Goal: Task Accomplishment & Management: Manage account settings

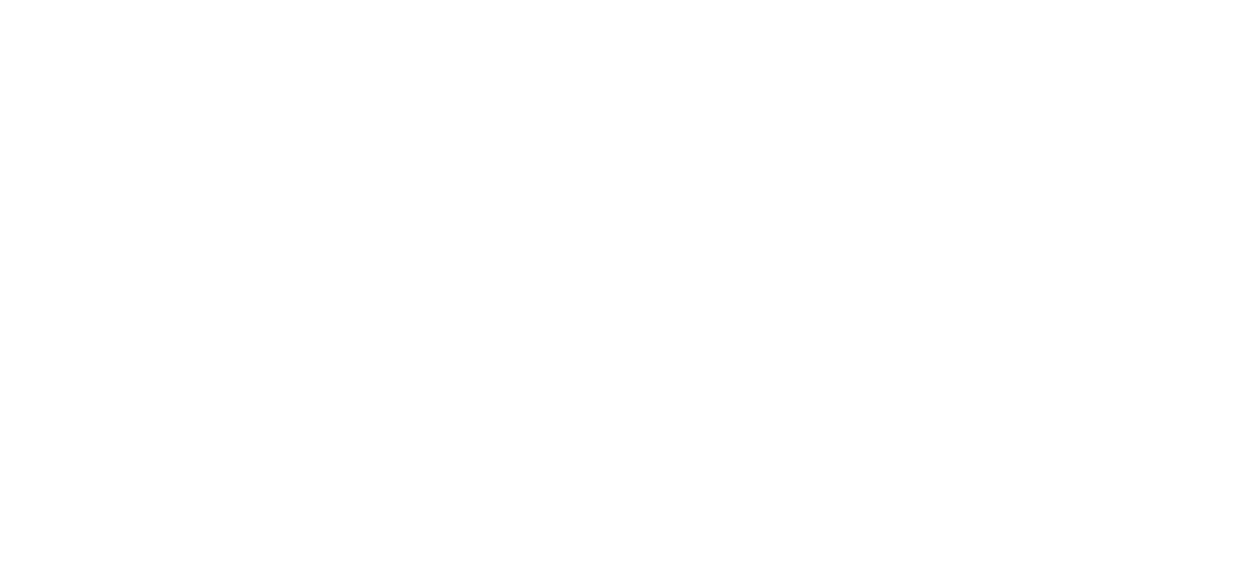
click at [1196, 478] on div at bounding box center [628, 291] width 1257 height 582
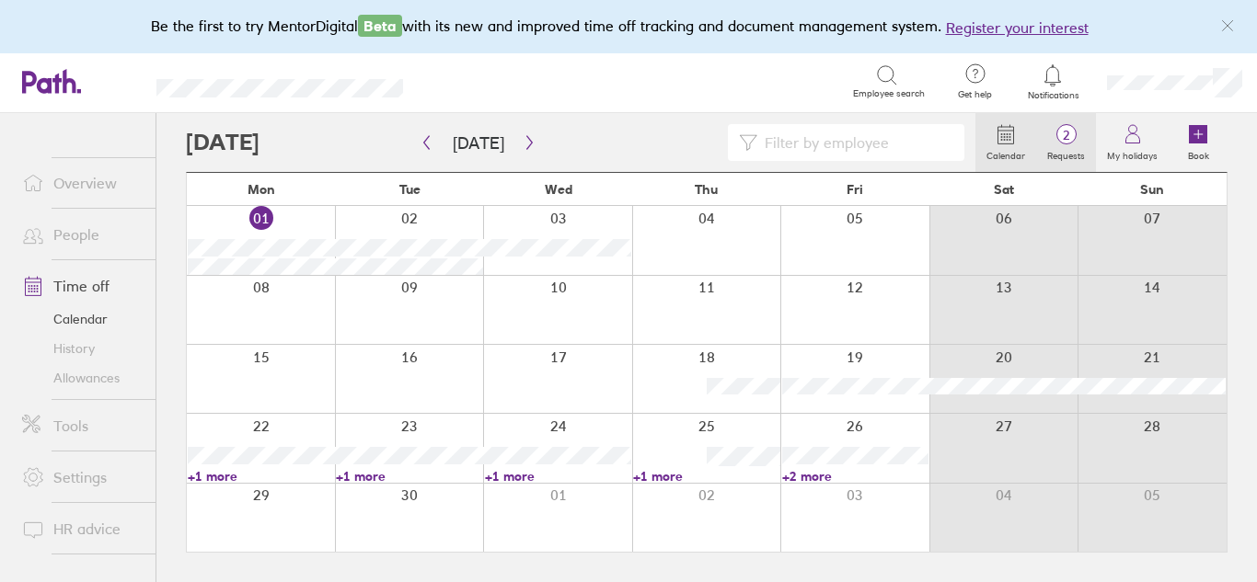
click at [1066, 143] on span "2" at bounding box center [1066, 135] width 60 height 15
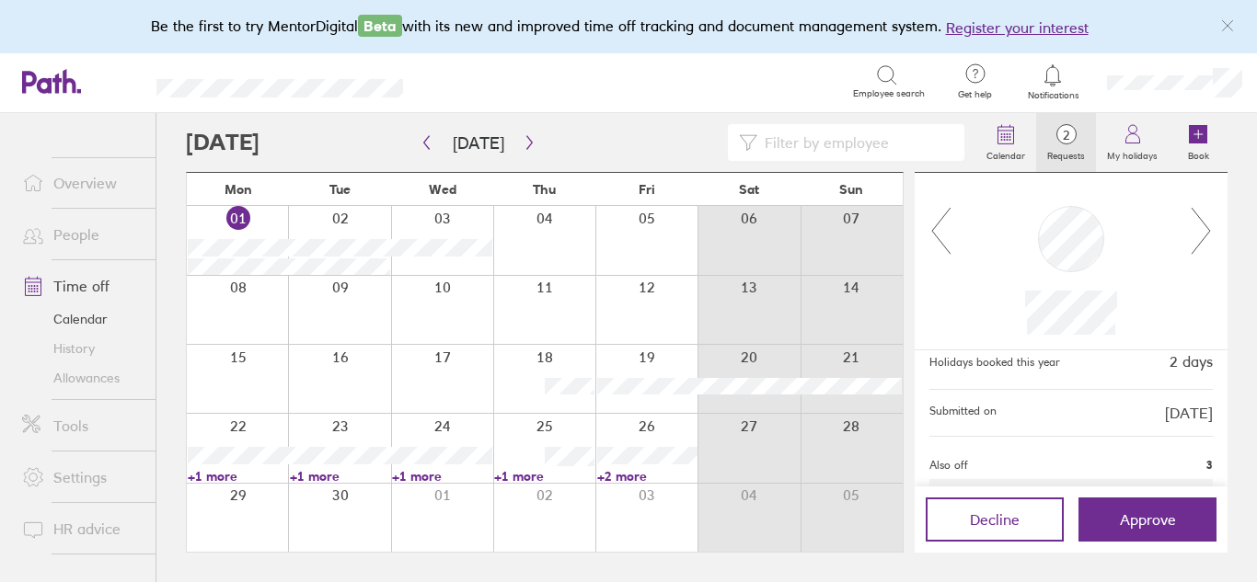
scroll to position [193, 0]
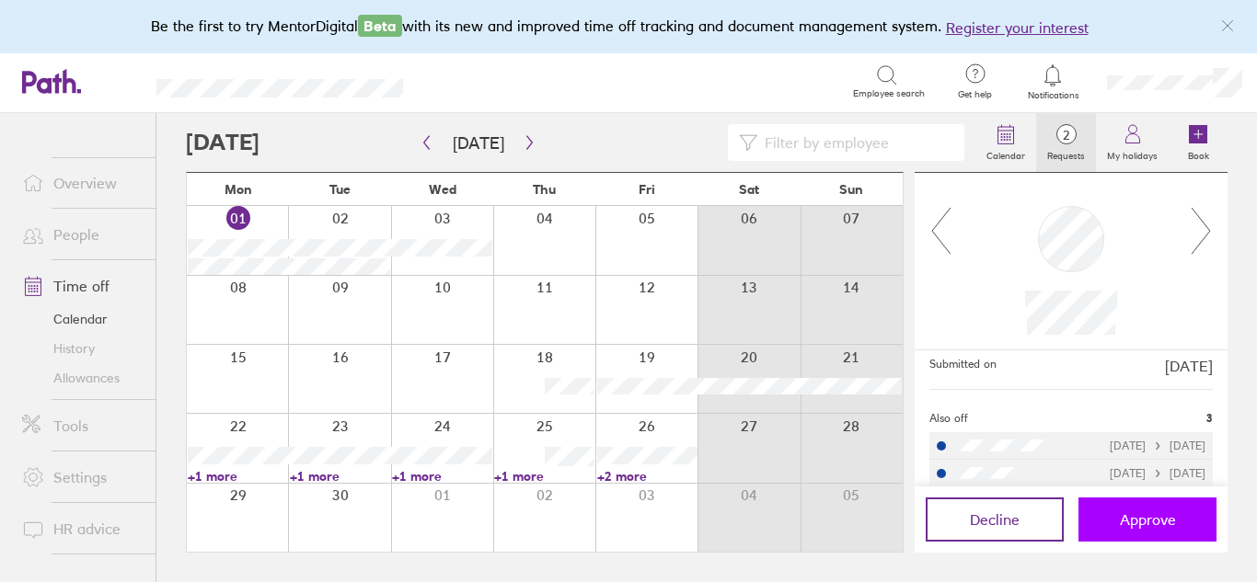
click at [1127, 517] on span "Approve" at bounding box center [1148, 520] width 56 height 17
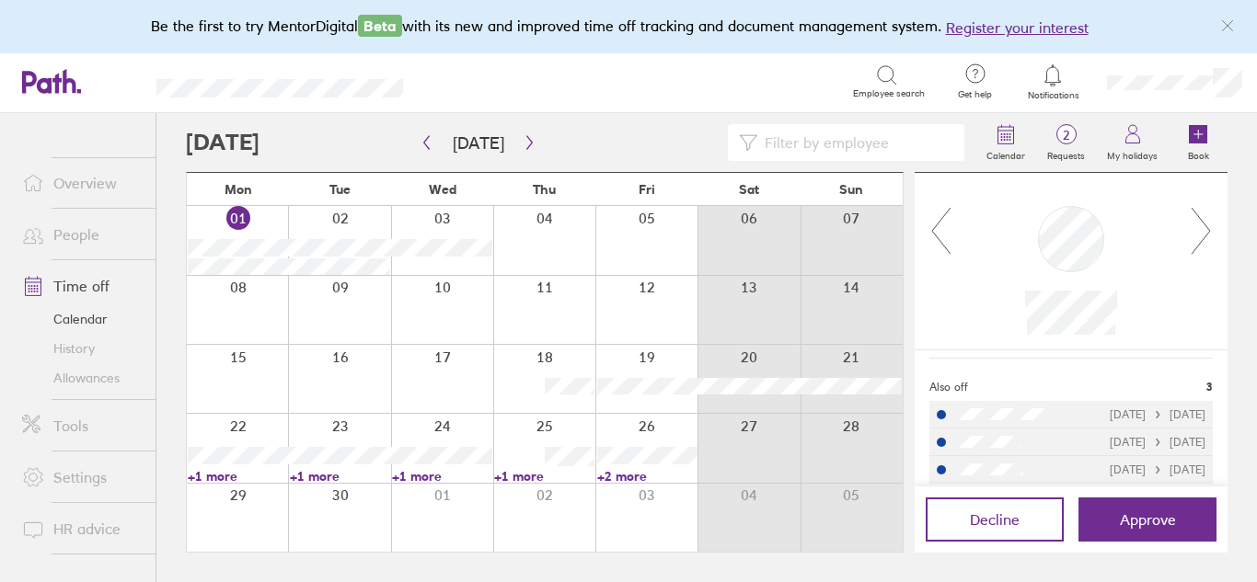
scroll to position [236, 0]
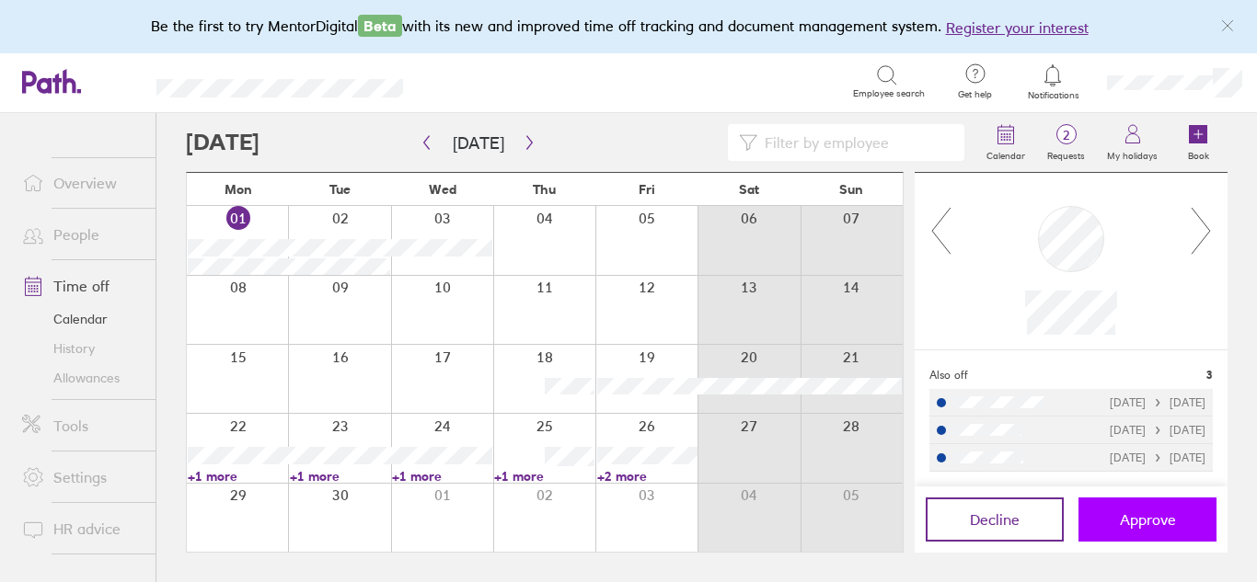
click at [1148, 518] on span "Approve" at bounding box center [1148, 520] width 56 height 17
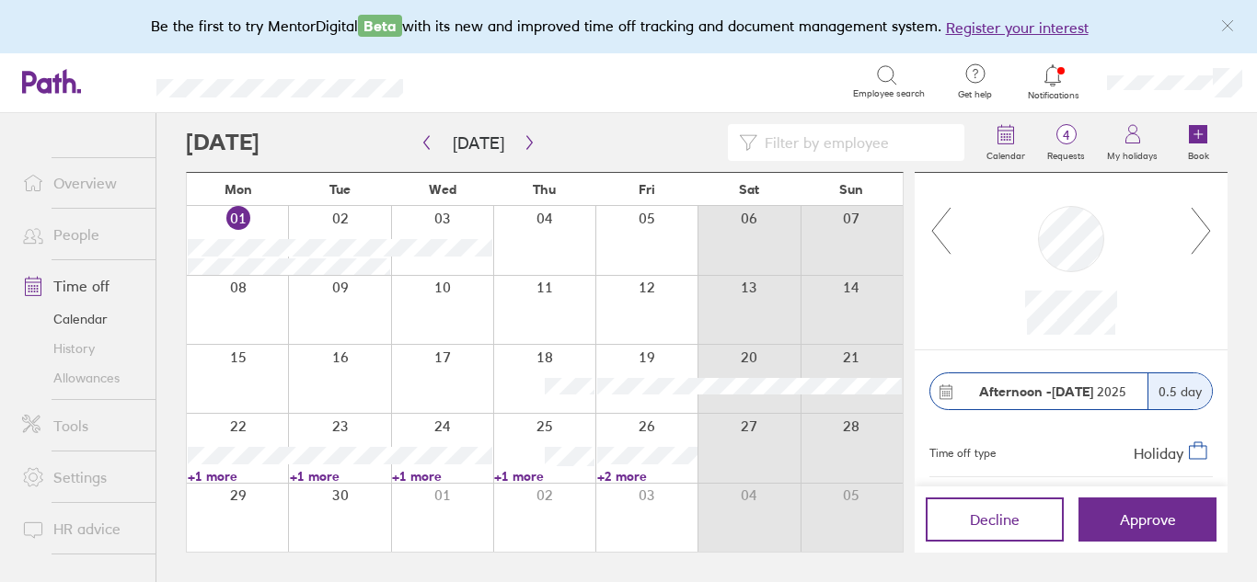
click at [615, 474] on link "+2 more" at bounding box center [647, 476] width 100 height 17
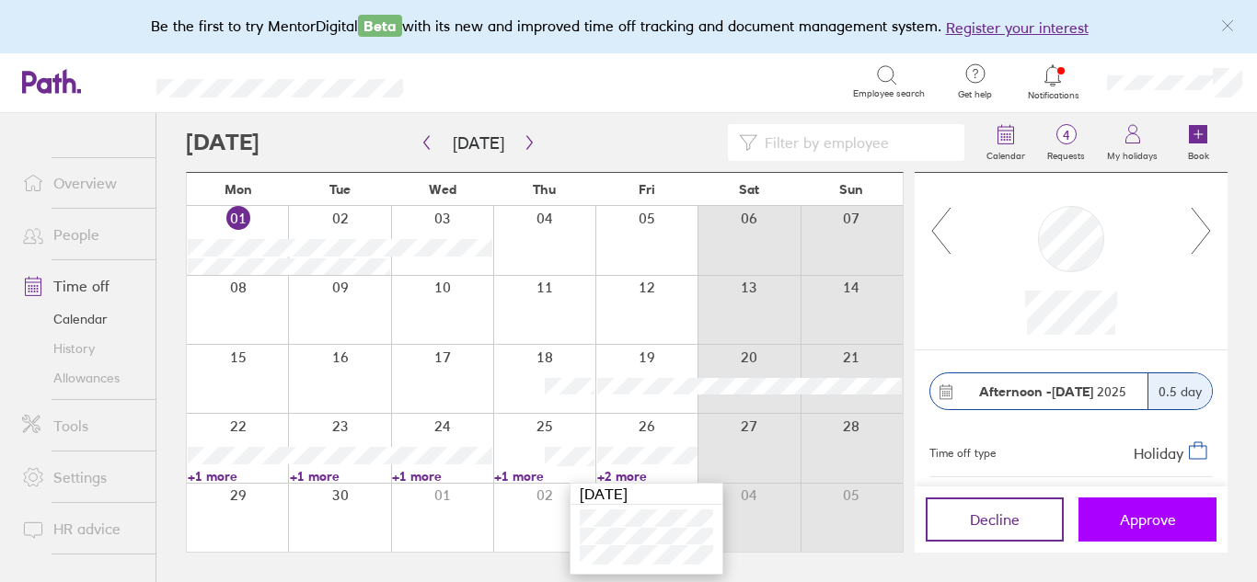
click at [1128, 529] on button "Approve" at bounding box center [1147, 520] width 138 height 44
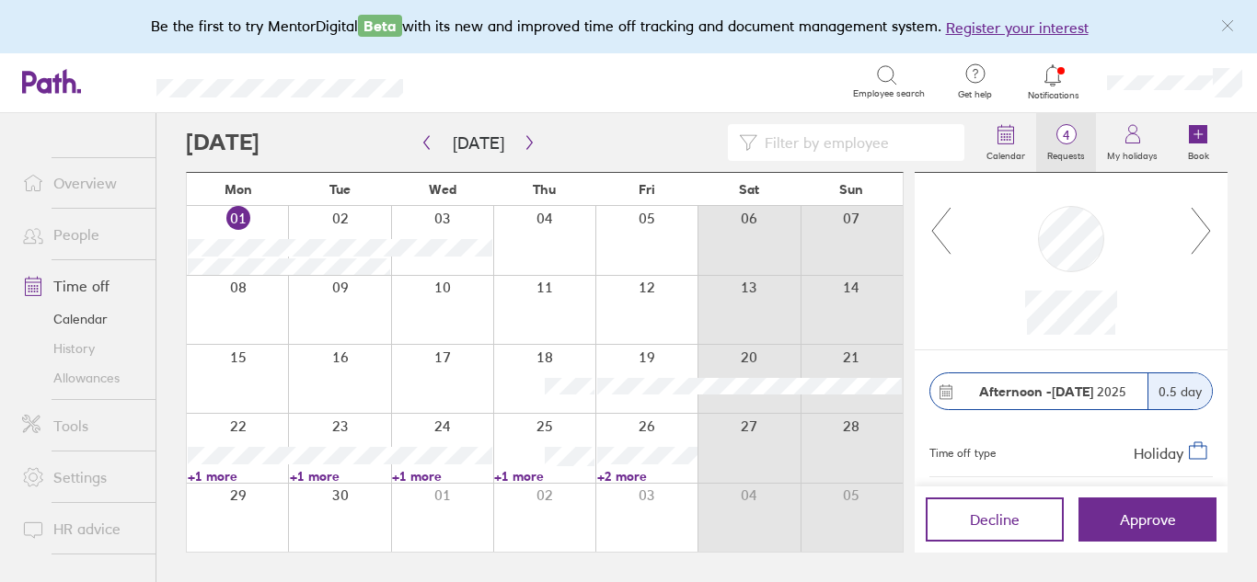
click at [1066, 128] on span "4" at bounding box center [1066, 135] width 60 height 15
click at [1058, 136] on span "4" at bounding box center [1066, 135] width 60 height 15
click at [1053, 70] on icon at bounding box center [1053, 75] width 22 height 22
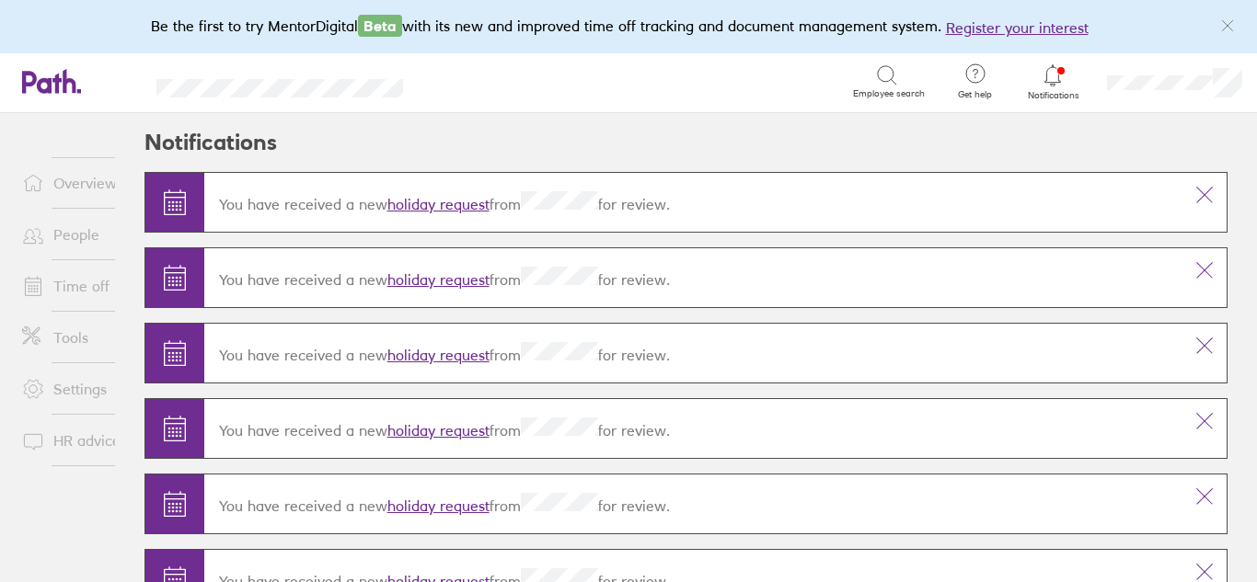
click at [432, 197] on link "holiday request" at bounding box center [438, 204] width 102 height 18
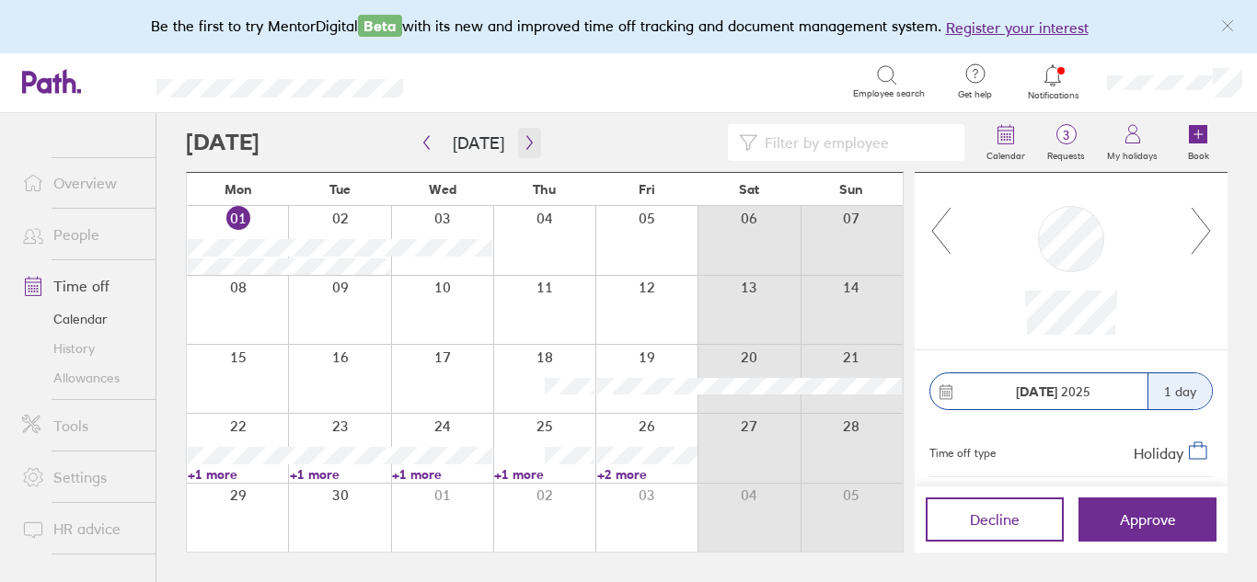
click at [523, 130] on button "button" at bounding box center [529, 143] width 23 height 30
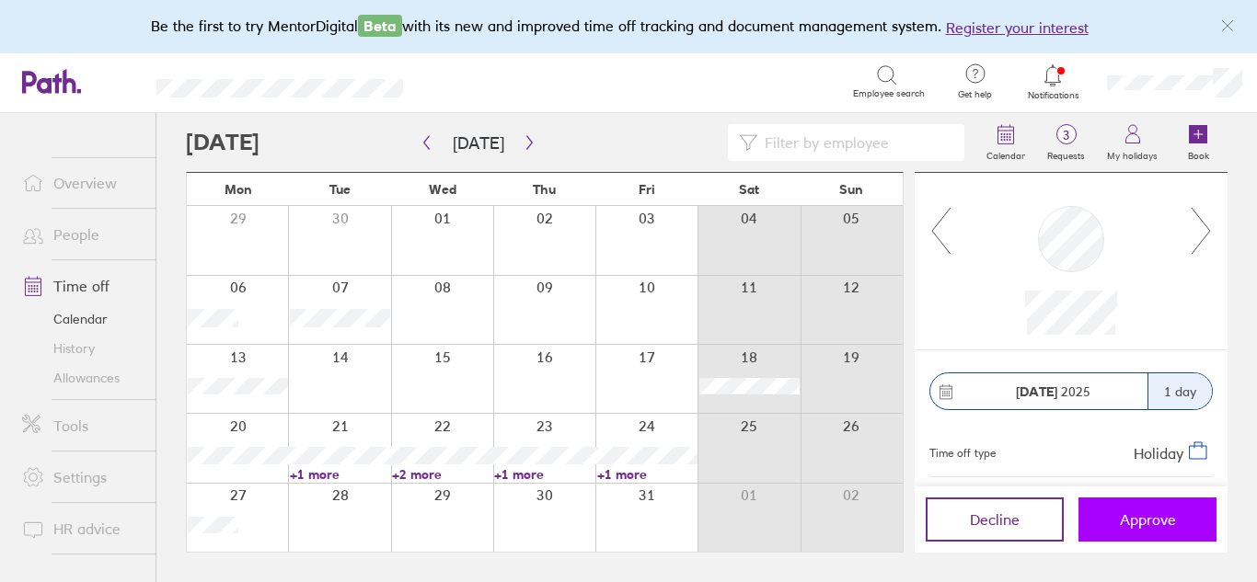
click at [1140, 526] on span "Approve" at bounding box center [1148, 520] width 56 height 17
click at [1159, 534] on button "Approve" at bounding box center [1147, 520] width 138 height 44
click at [1043, 398] on strong "[DATE]" at bounding box center [1036, 392] width 41 height 17
click at [423, 133] on button "button" at bounding box center [426, 143] width 23 height 30
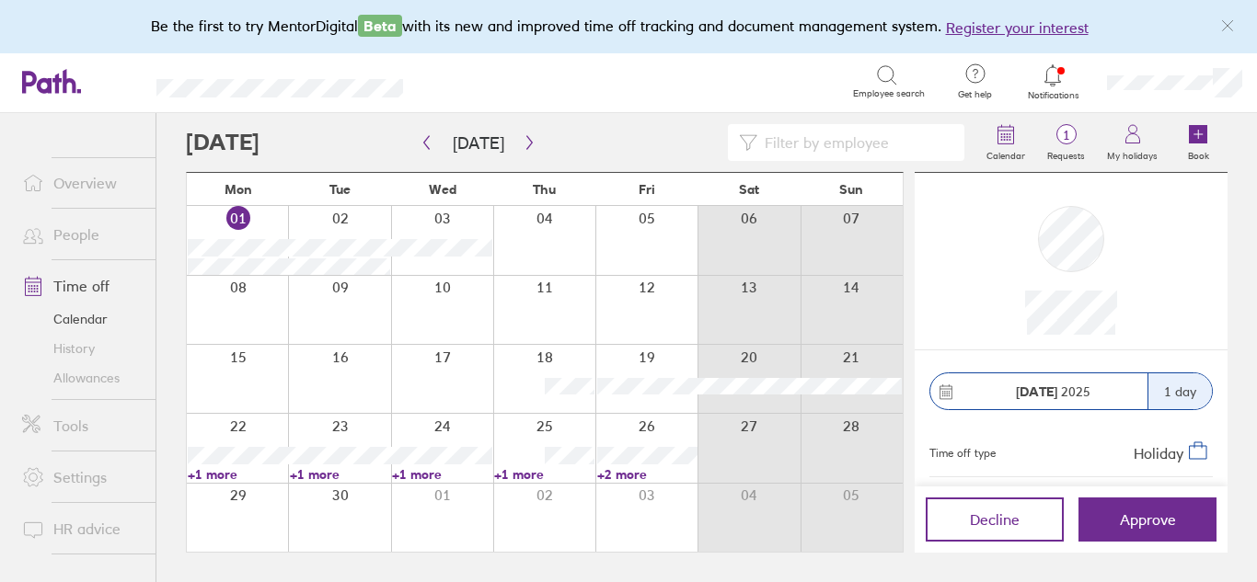
click at [635, 478] on link "+2 more" at bounding box center [647, 475] width 100 height 17
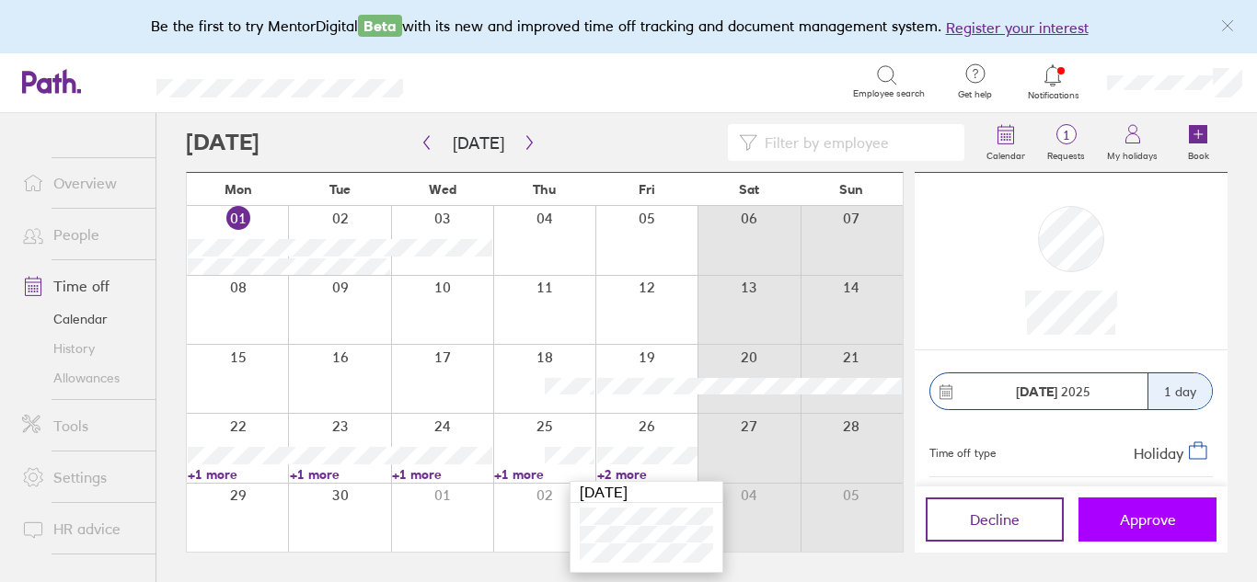
click at [1159, 519] on span "Approve" at bounding box center [1148, 520] width 56 height 17
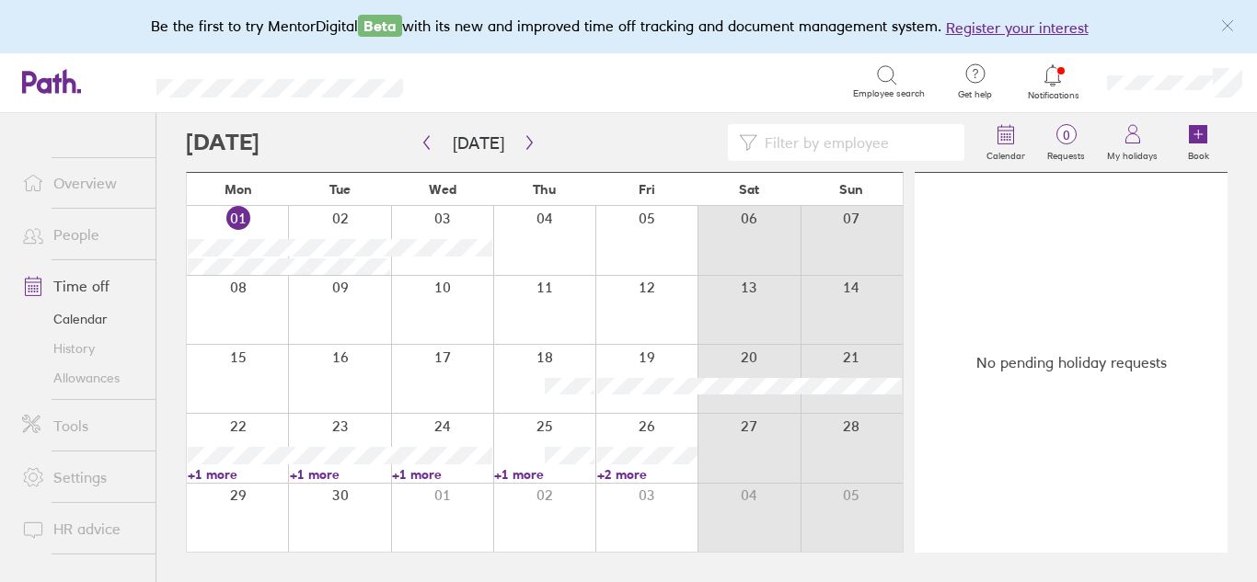
click at [617, 474] on link "+2 more" at bounding box center [647, 475] width 100 height 17
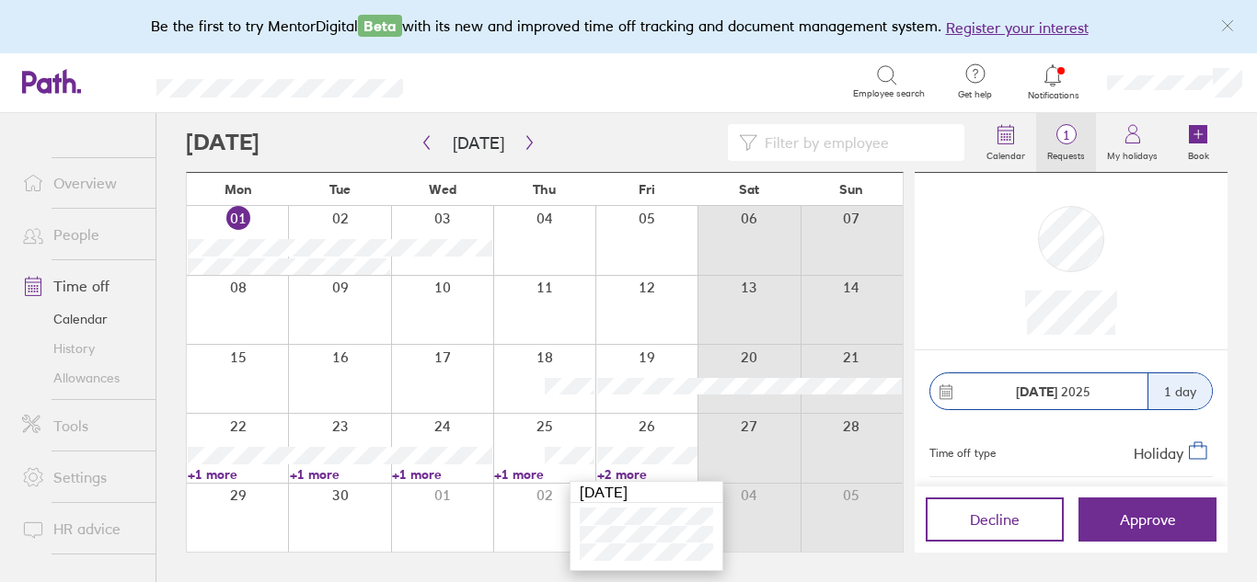
click at [1072, 142] on span "1" at bounding box center [1066, 135] width 60 height 15
click at [1048, 81] on icon at bounding box center [1053, 74] width 16 height 21
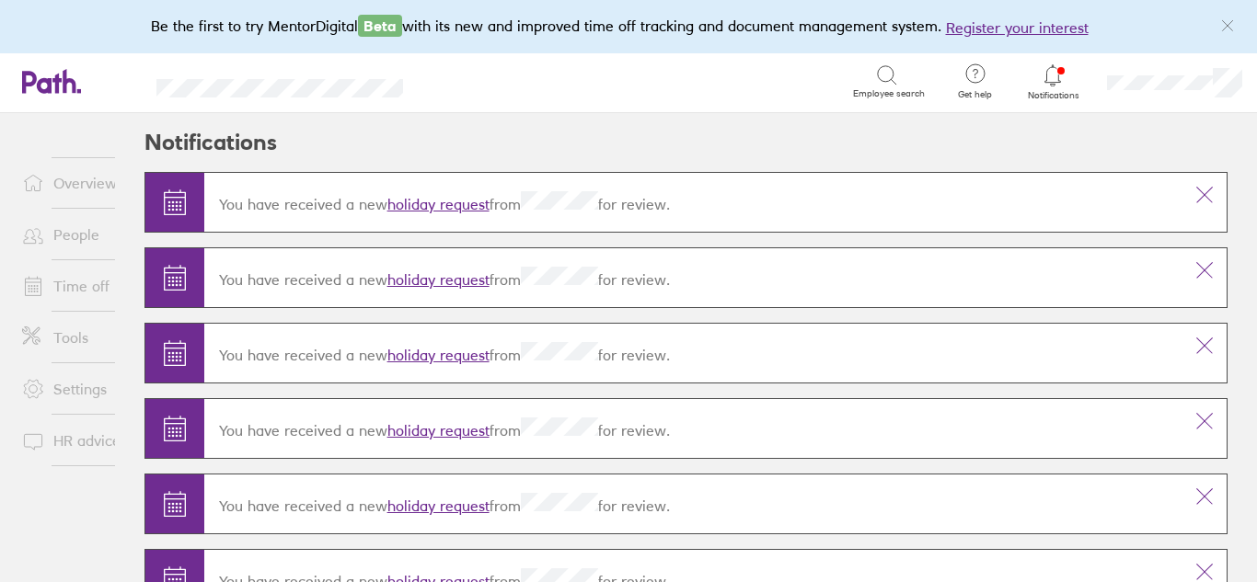
click at [421, 283] on link "holiday request" at bounding box center [438, 280] width 102 height 18
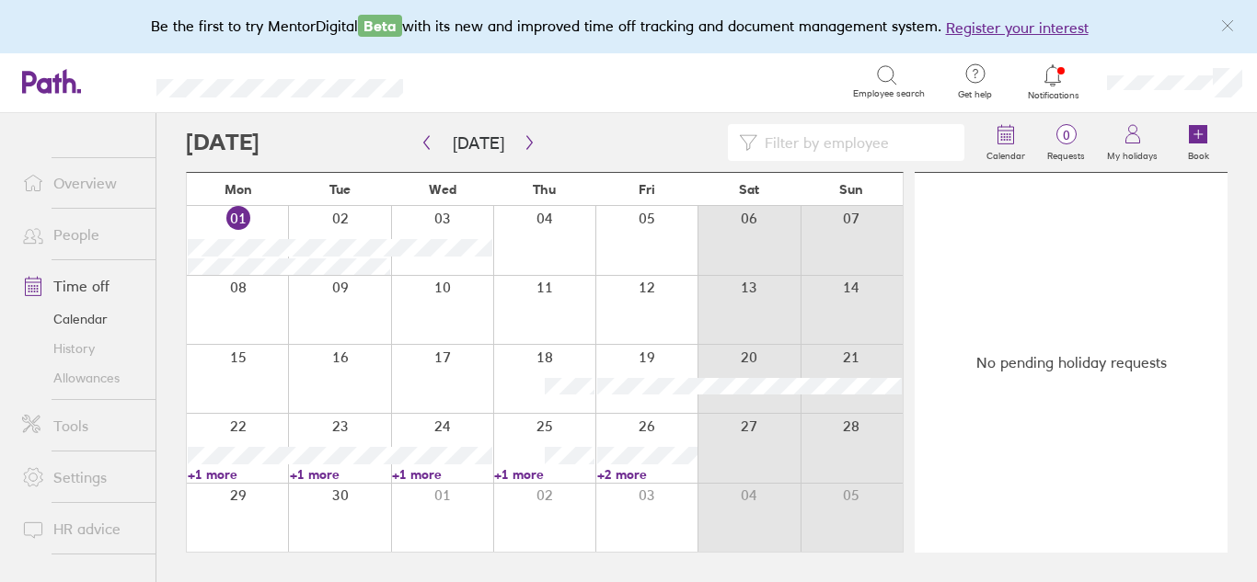
click at [1044, 77] on icon at bounding box center [1053, 75] width 22 height 22
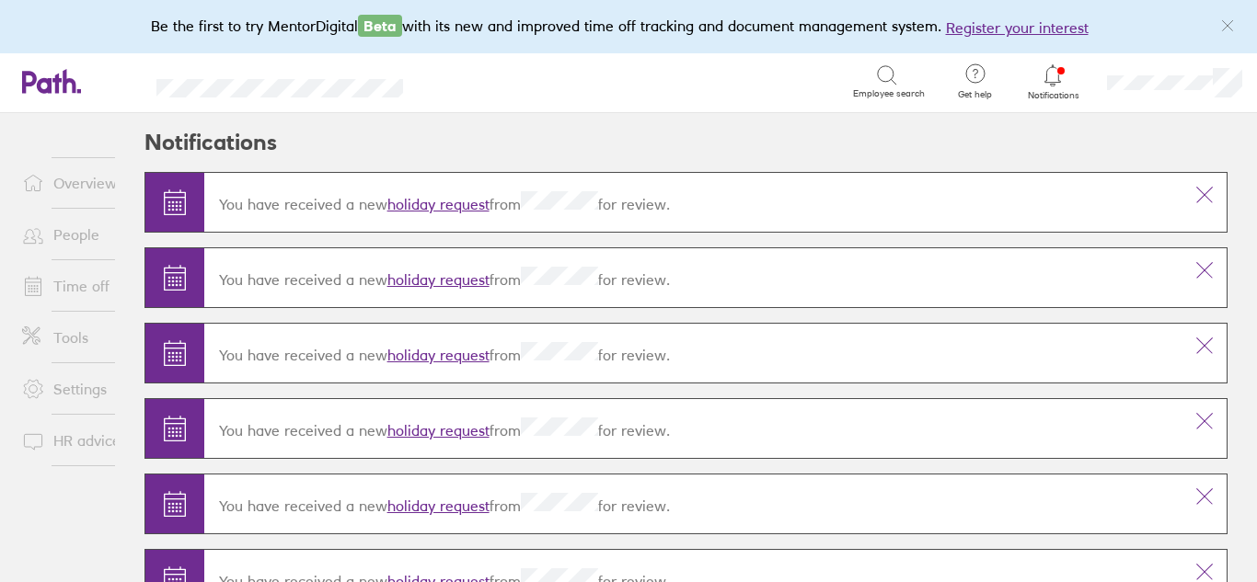
click at [395, 352] on link "holiday request" at bounding box center [438, 355] width 102 height 18
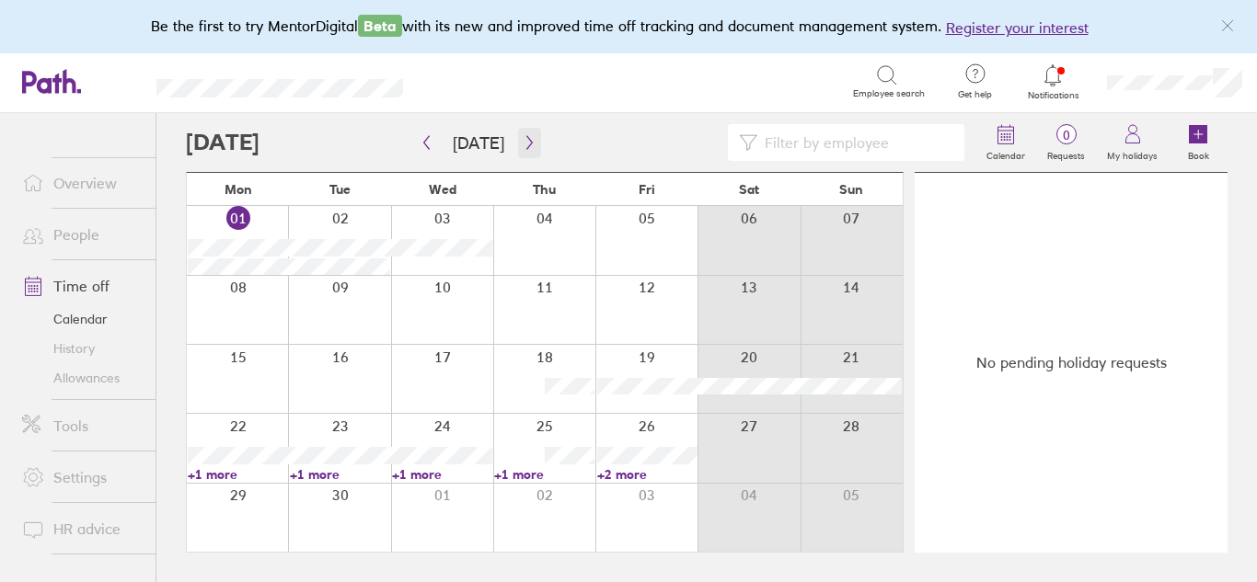
click at [523, 143] on icon "button" at bounding box center [530, 142] width 14 height 15
click at [329, 470] on link "+1 more" at bounding box center [340, 475] width 100 height 17
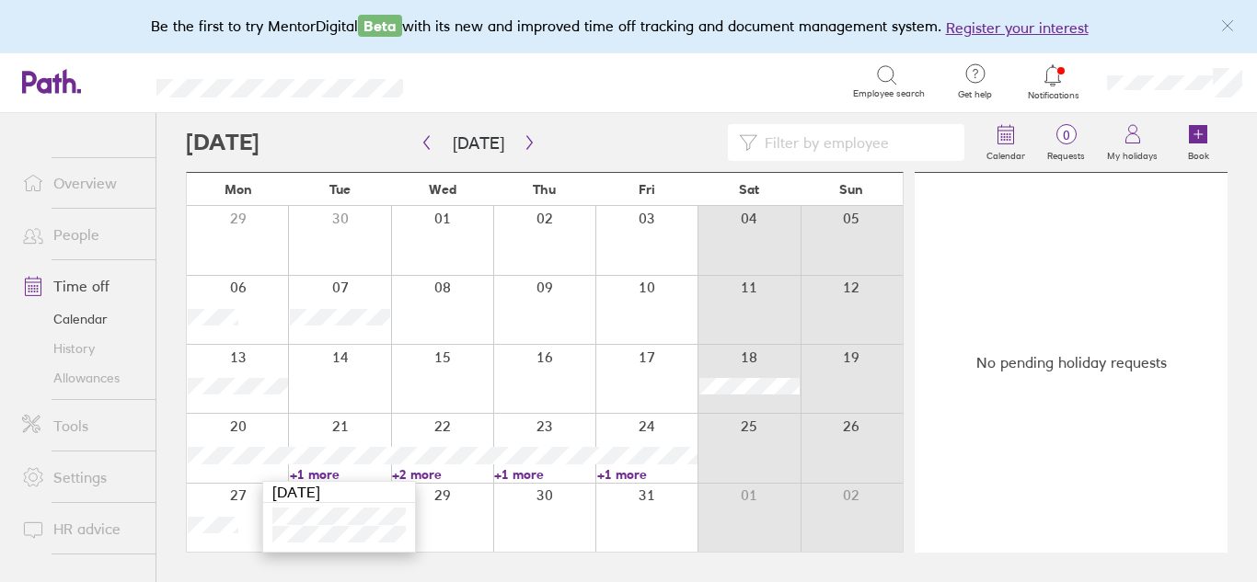
click at [429, 473] on link "+2 more" at bounding box center [442, 475] width 100 height 17
click at [398, 471] on link "+2 more" at bounding box center [442, 475] width 100 height 17
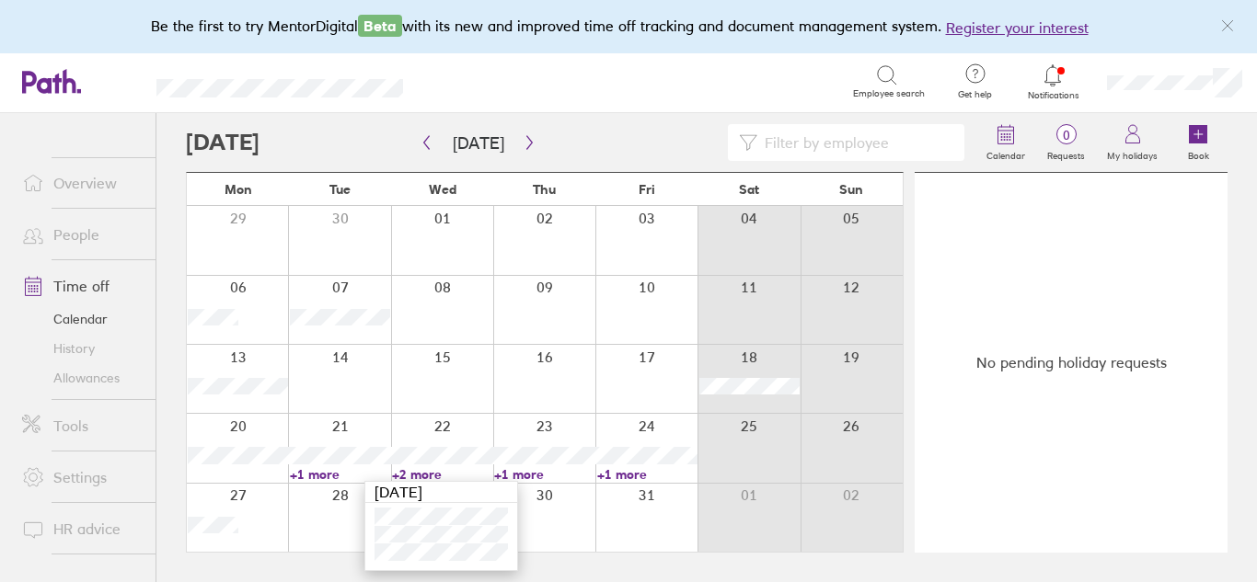
click at [533, 470] on link "+1 more" at bounding box center [544, 475] width 100 height 17
click at [516, 475] on link "+1 more" at bounding box center [544, 475] width 100 height 17
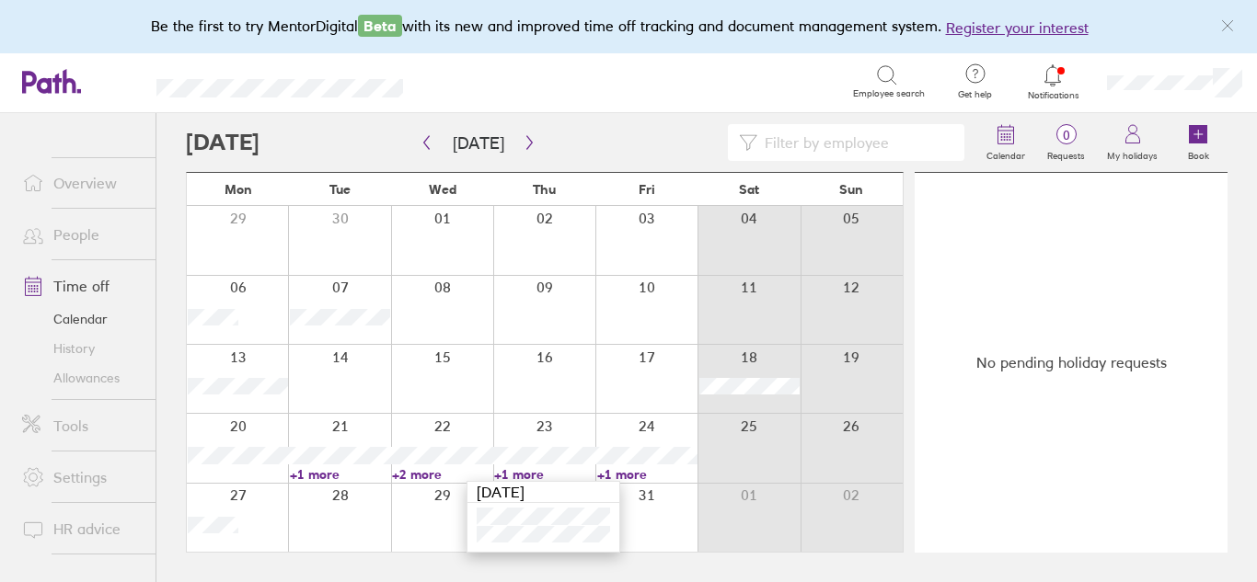
click at [625, 472] on link "+1 more" at bounding box center [647, 475] width 100 height 17
click at [614, 476] on link "+1 more" at bounding box center [647, 475] width 100 height 17
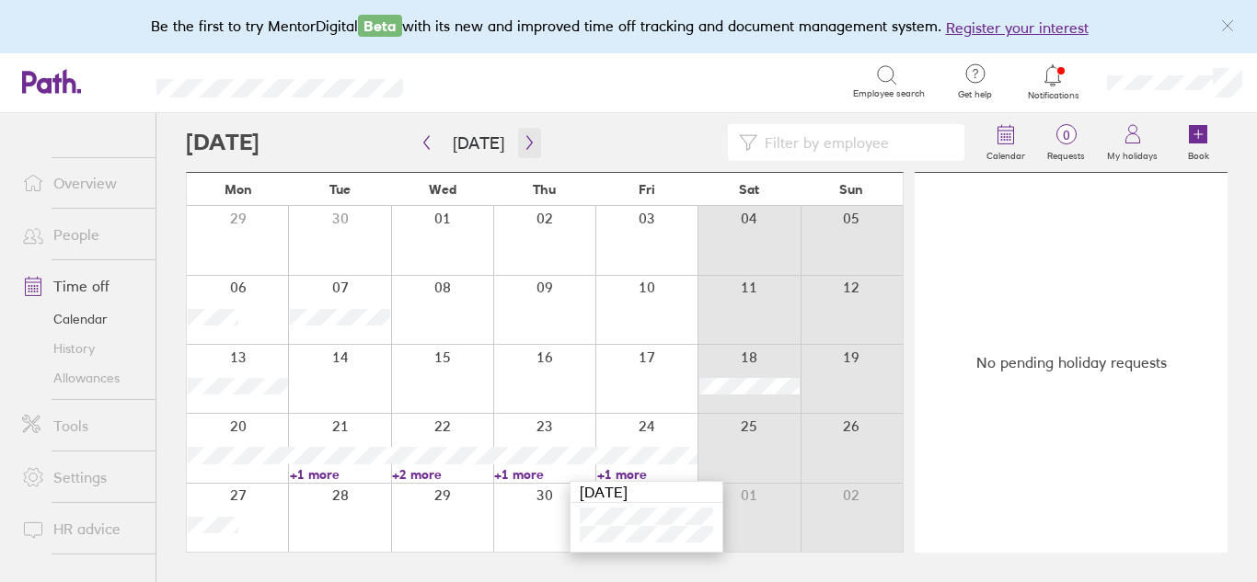
click at [523, 141] on icon "button" at bounding box center [530, 142] width 14 height 15
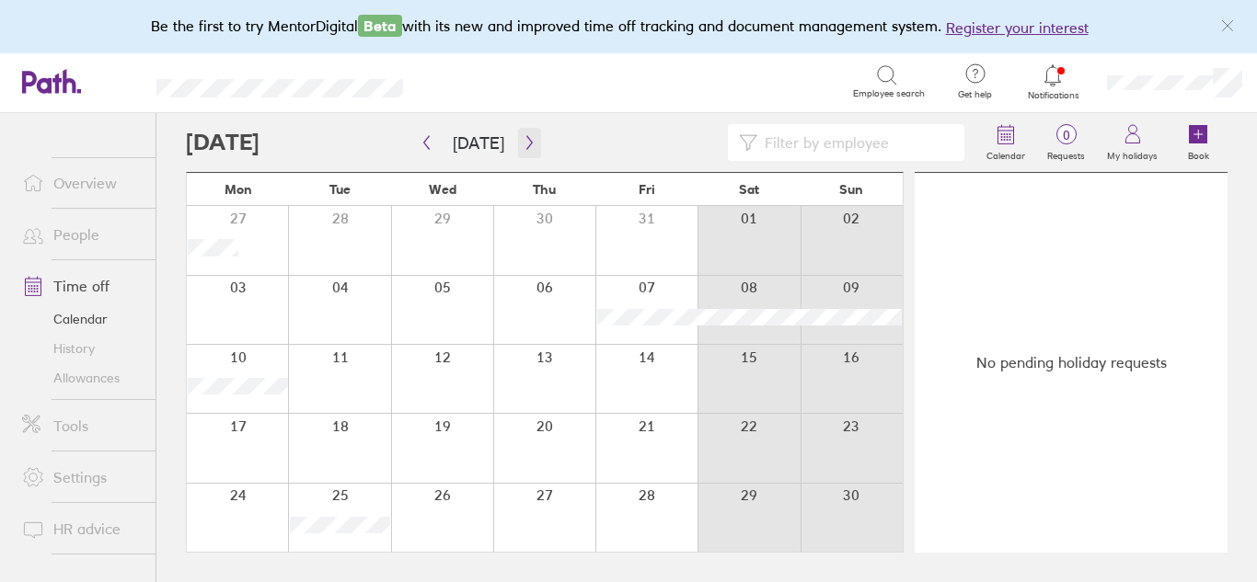
click at [527, 136] on icon "button" at bounding box center [530, 142] width 14 height 15
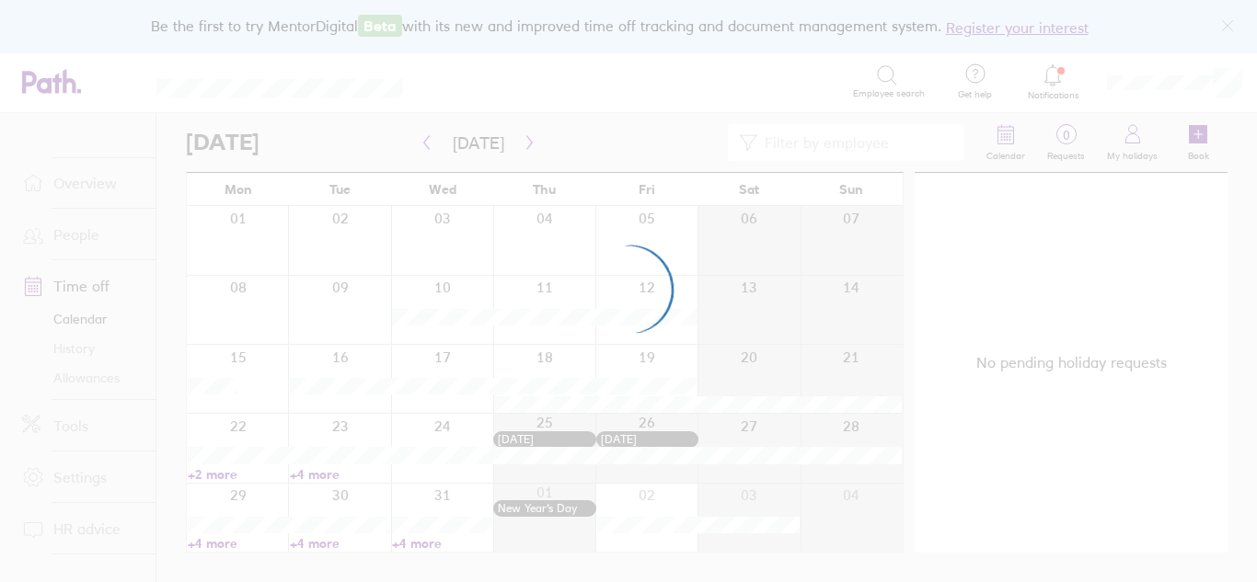
click at [424, 541] on div at bounding box center [628, 291] width 1257 height 582
click at [424, 548] on div at bounding box center [628, 291] width 1257 height 582
click at [403, 547] on div at bounding box center [628, 291] width 1257 height 582
click at [432, 544] on div at bounding box center [628, 291] width 1257 height 582
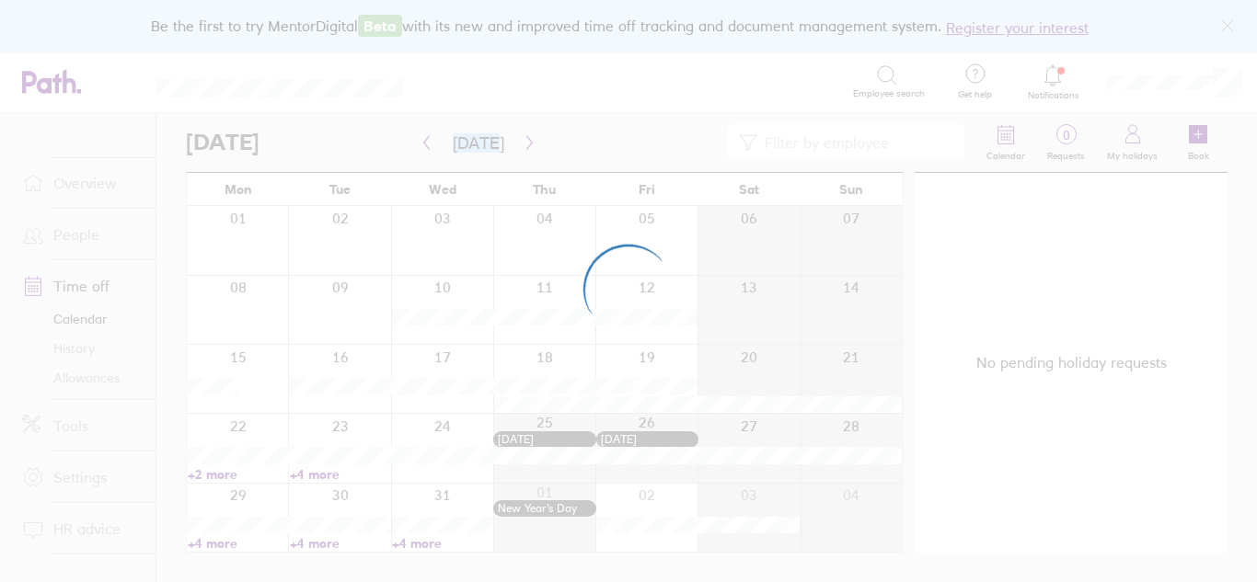
click at [432, 544] on div at bounding box center [628, 291] width 1257 height 582
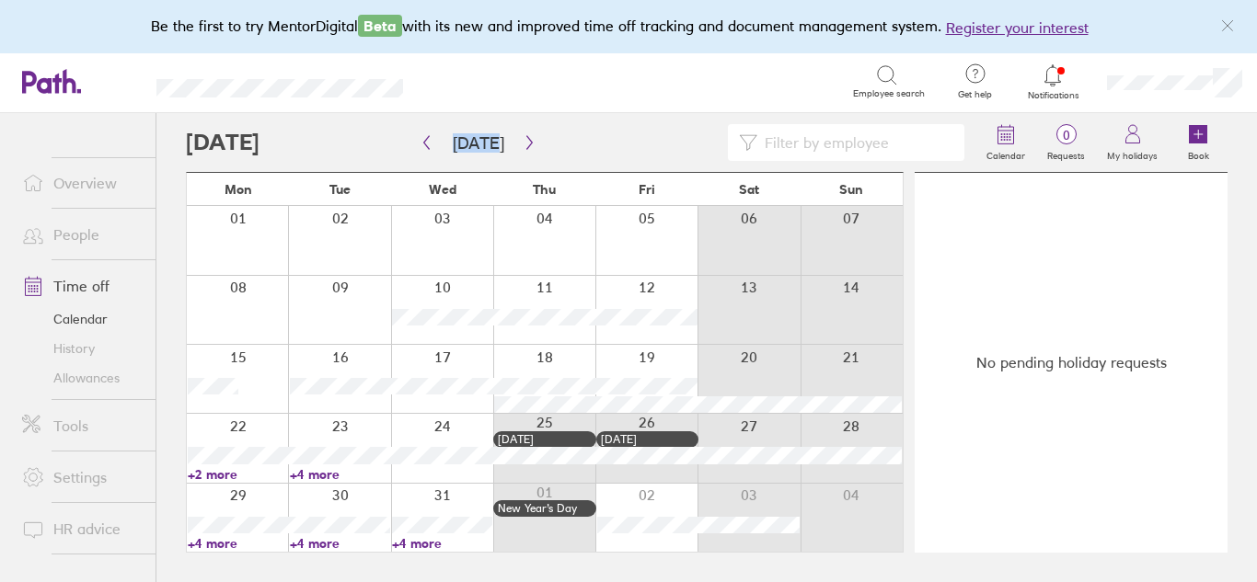
click at [1055, 79] on icon at bounding box center [1053, 75] width 22 height 22
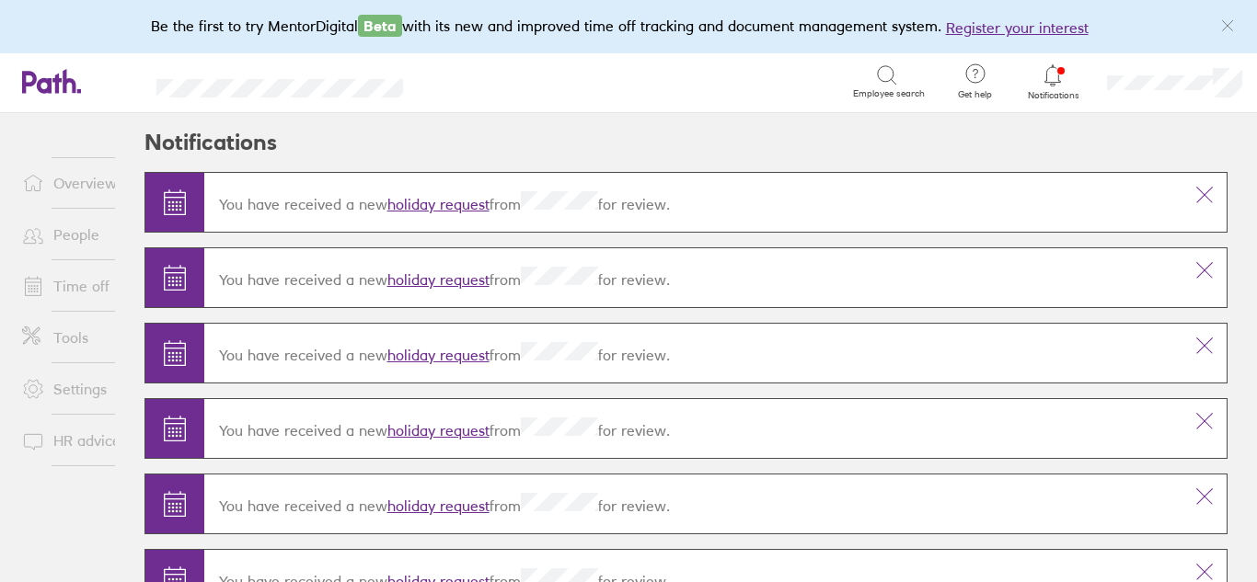
click at [417, 203] on link "holiday request" at bounding box center [438, 204] width 102 height 18
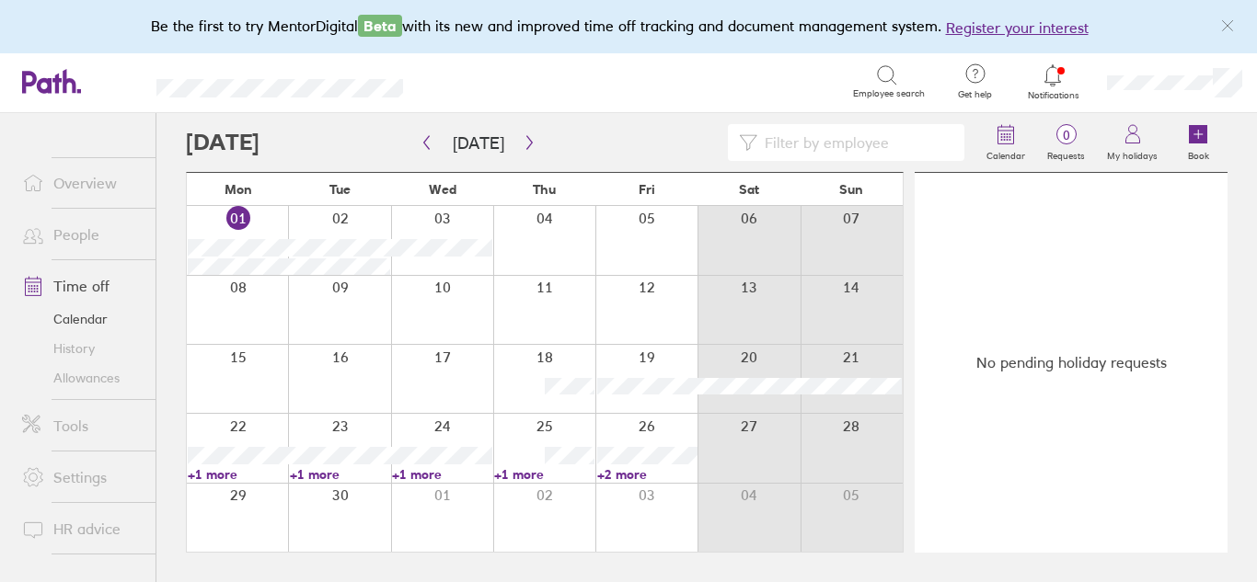
click at [1047, 79] on icon at bounding box center [1053, 75] width 22 height 22
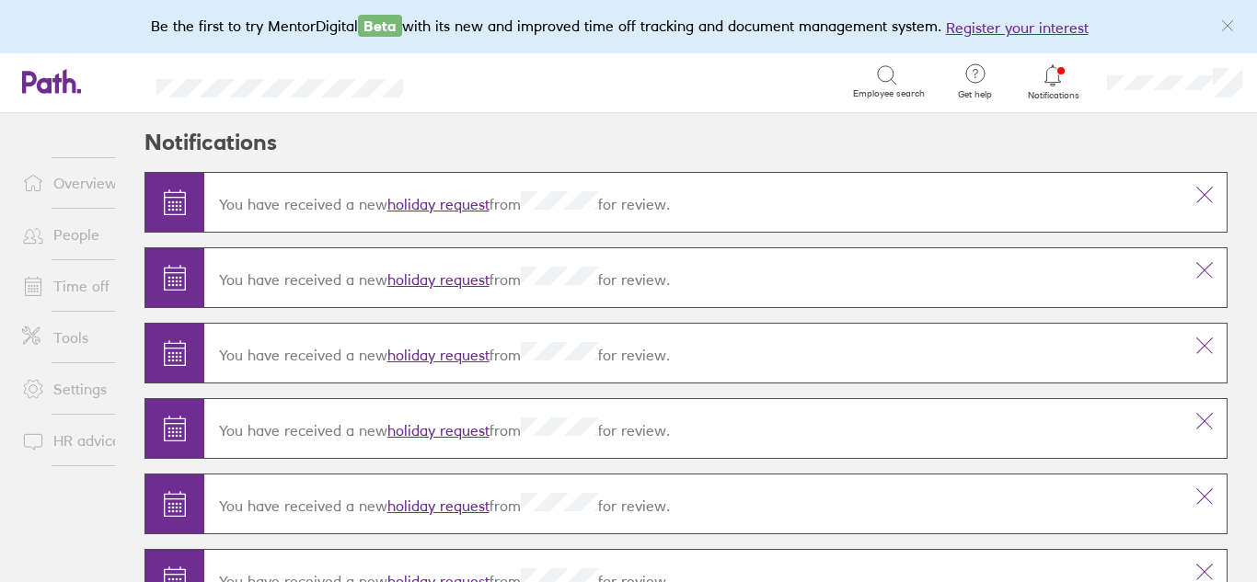
click at [86, 186] on link "Overview" at bounding box center [81, 183] width 148 height 37
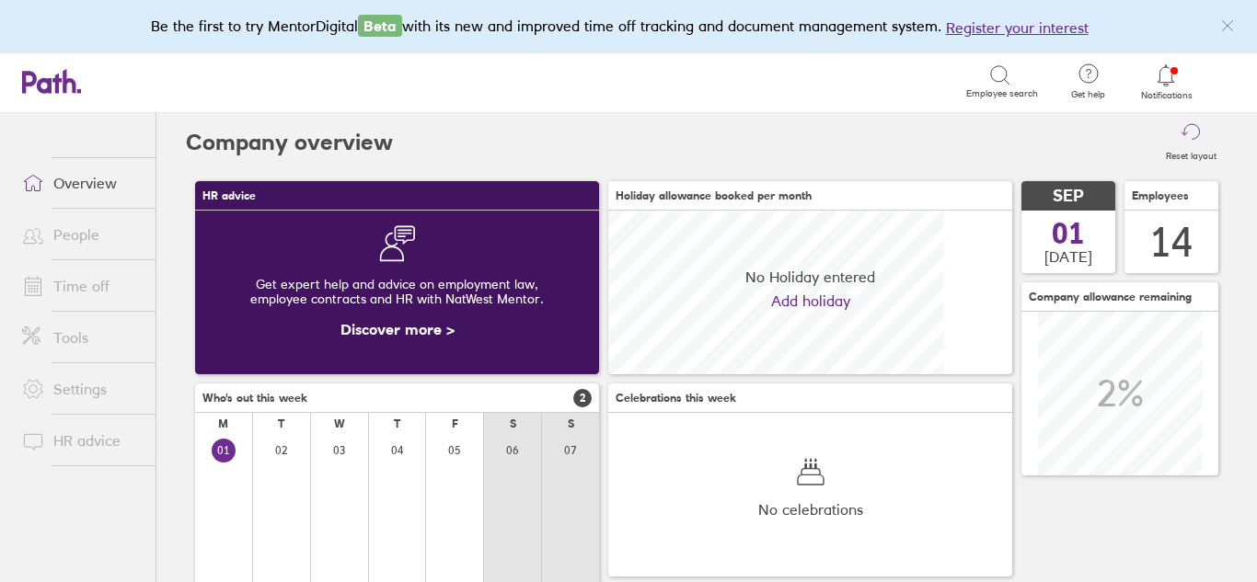
click at [65, 187] on link "Overview" at bounding box center [81, 183] width 148 height 37
